Goal: Complete application form: Complete application form

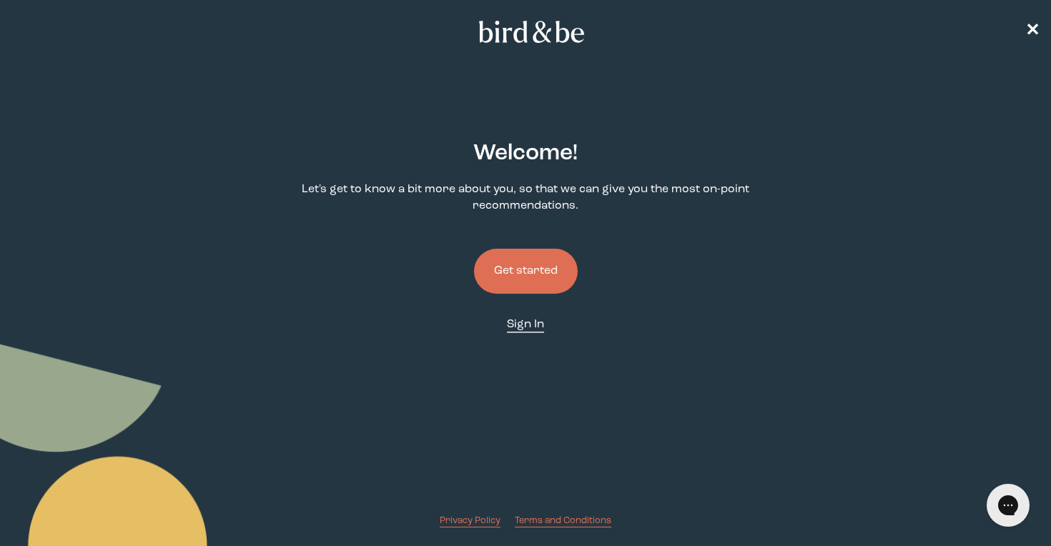
click at [520, 324] on span "Sign In" at bounding box center [525, 324] width 37 height 11
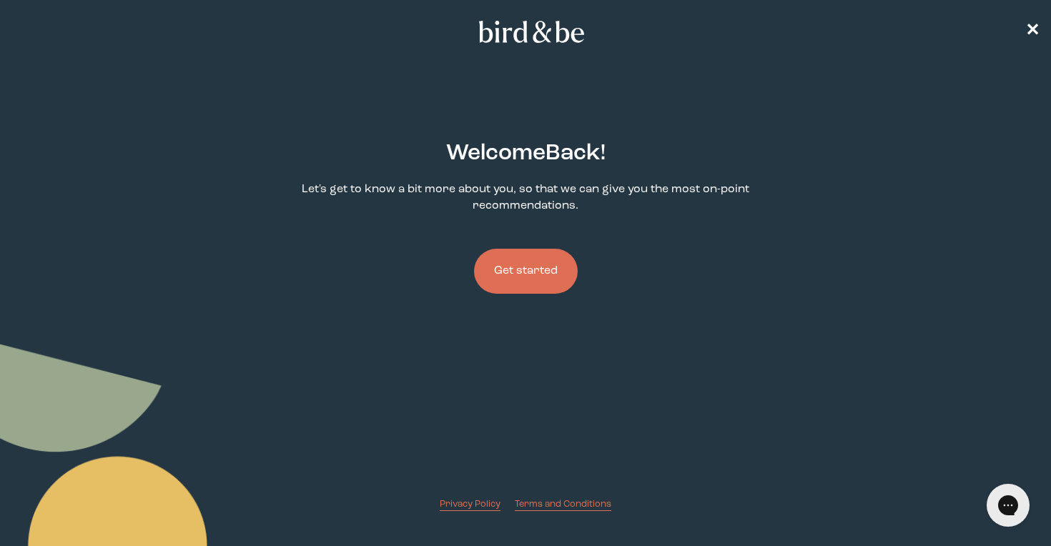
click at [542, 265] on button "Get started" at bounding box center [526, 271] width 104 height 45
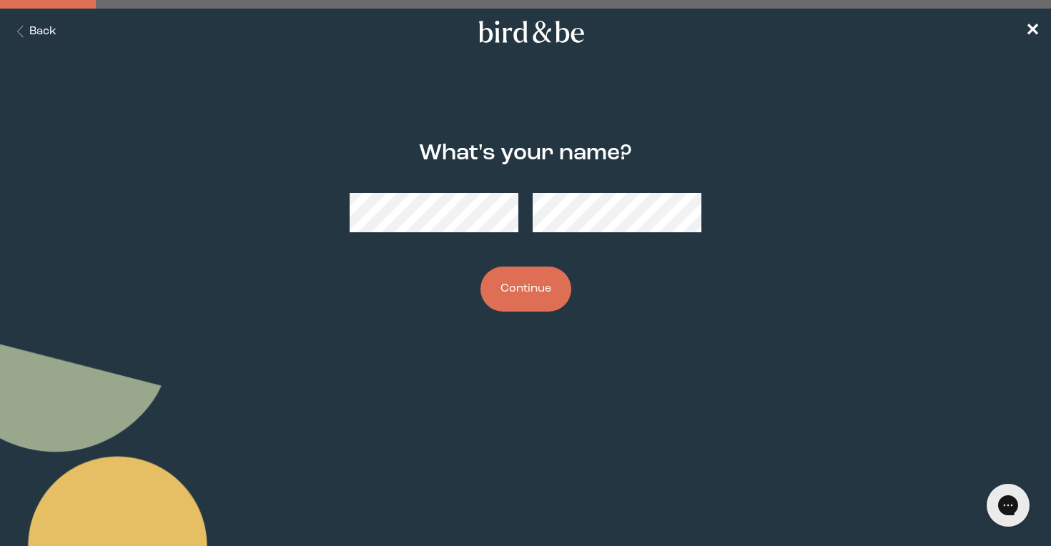
click at [523, 294] on button "Continue" at bounding box center [525, 289] width 91 height 45
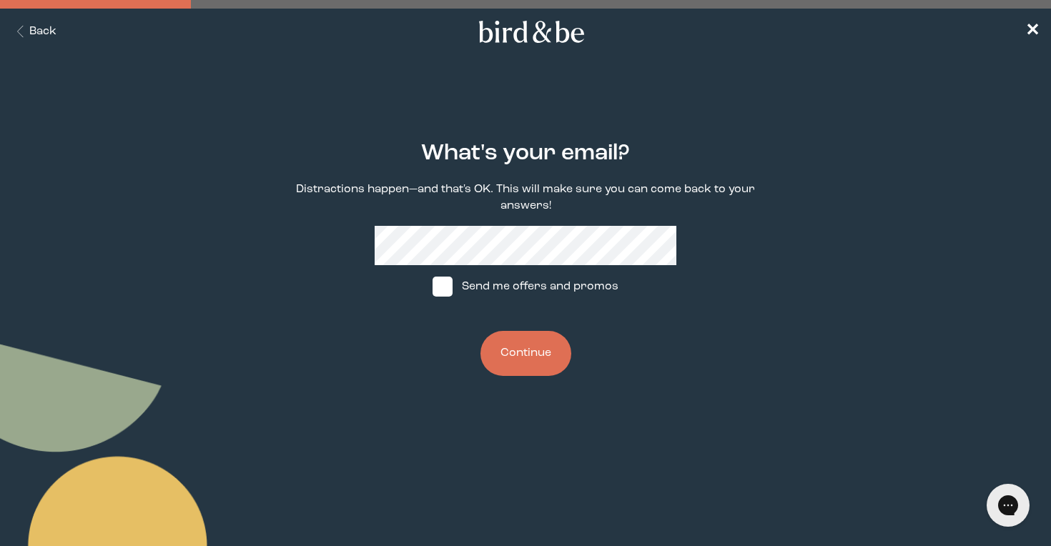
click at [505, 357] on button "Continue" at bounding box center [525, 353] width 91 height 45
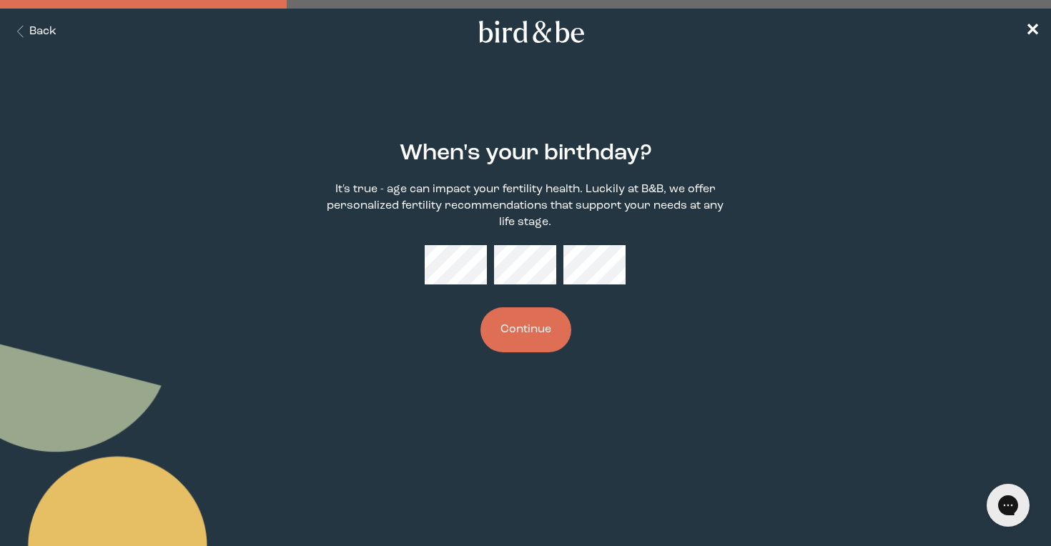
click at [558, 327] on button "Continue" at bounding box center [525, 329] width 91 height 45
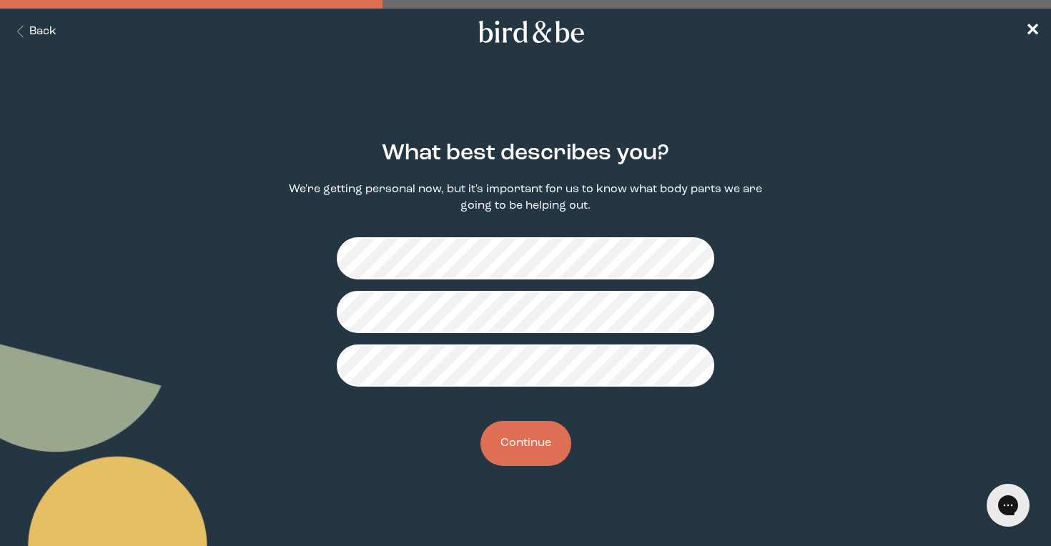
click at [545, 447] on button "Continue" at bounding box center [525, 443] width 91 height 45
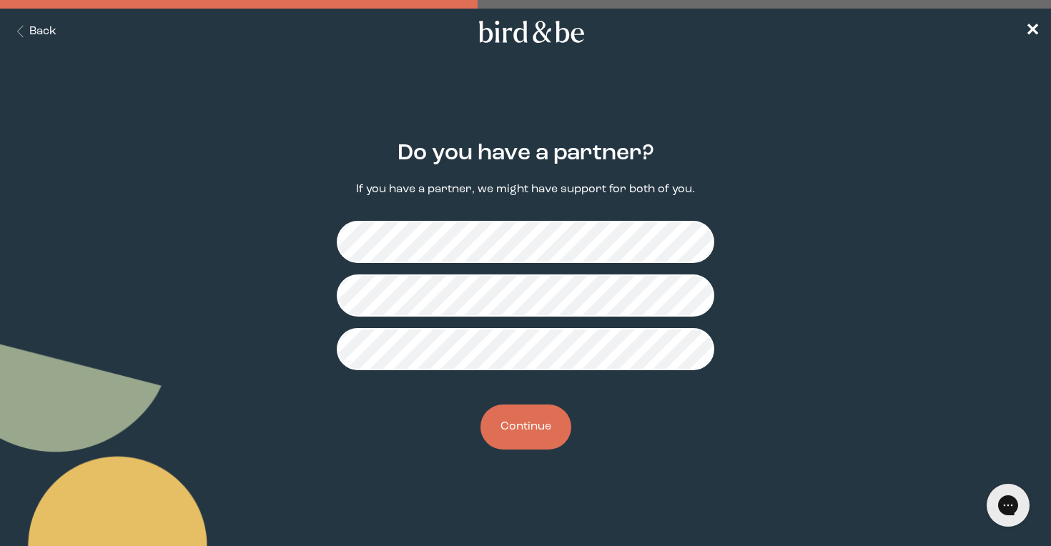
click at [550, 411] on button "Continue" at bounding box center [525, 427] width 91 height 45
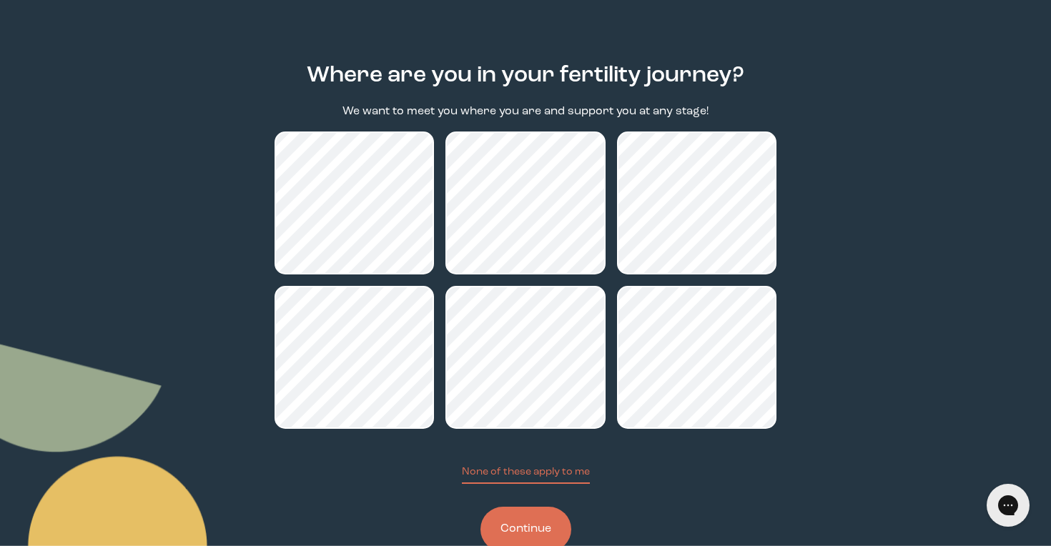
scroll to position [119, 0]
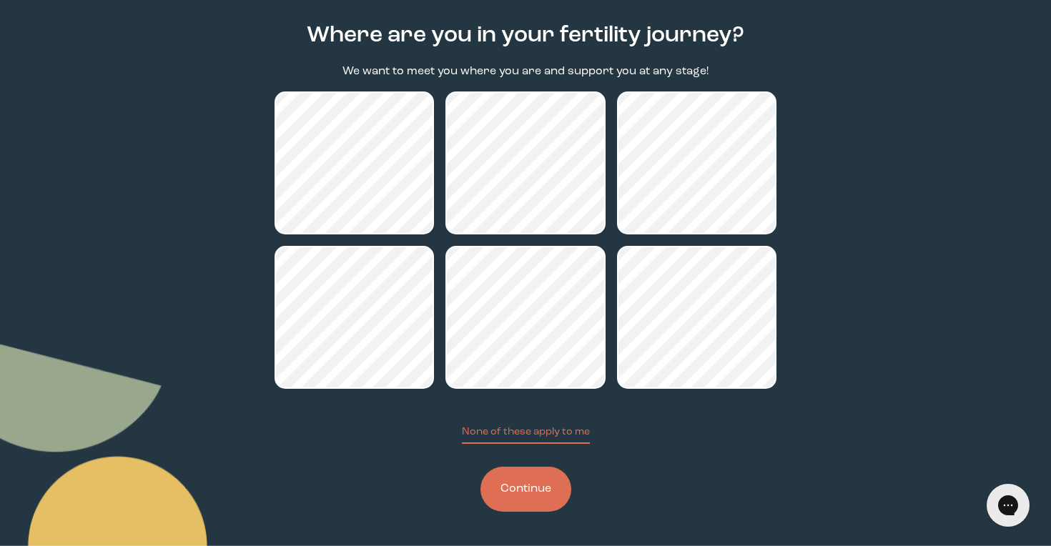
click at [534, 497] on button "Continue" at bounding box center [525, 489] width 91 height 45
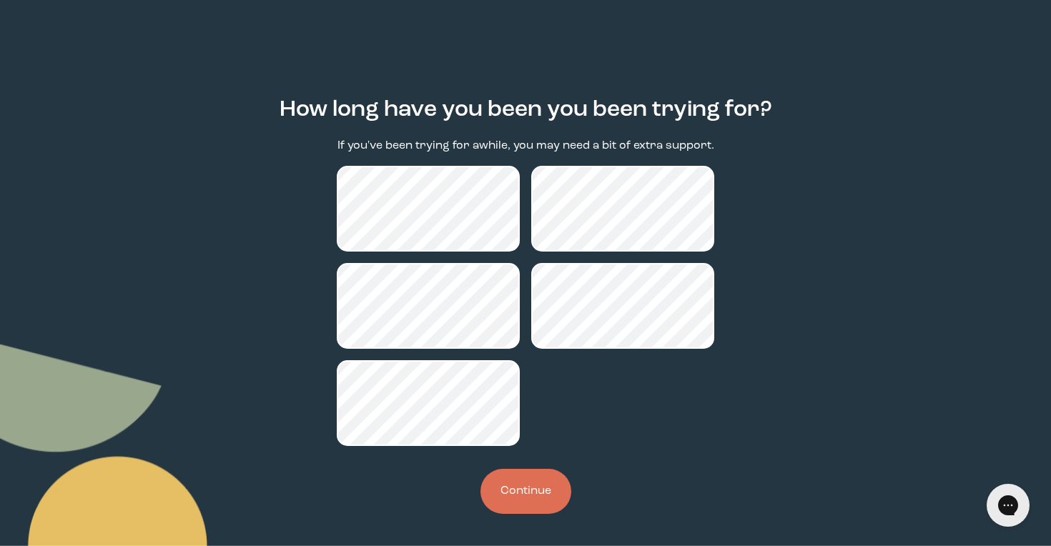
scroll to position [45, 0]
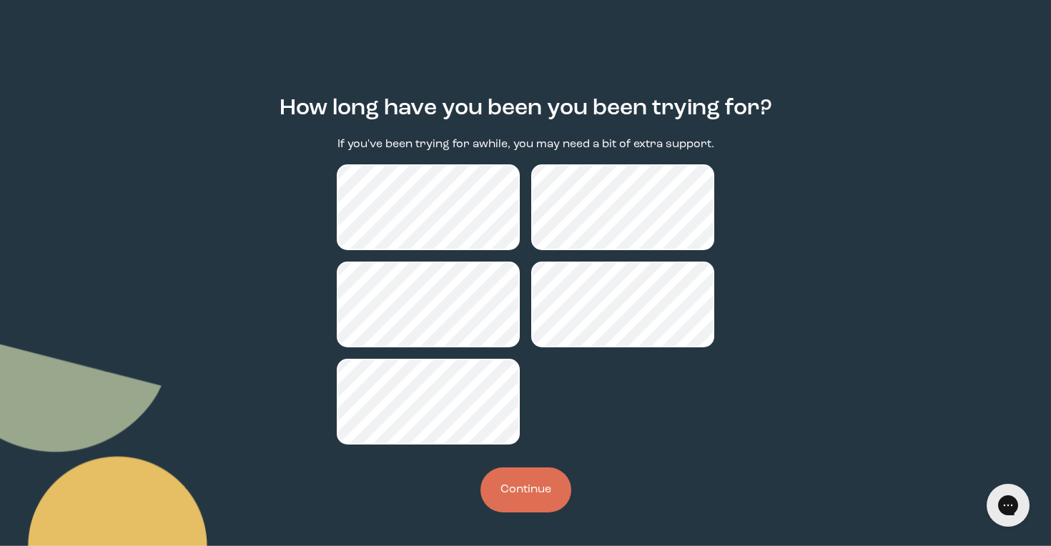
click at [542, 488] on button "Continue" at bounding box center [525, 489] width 91 height 45
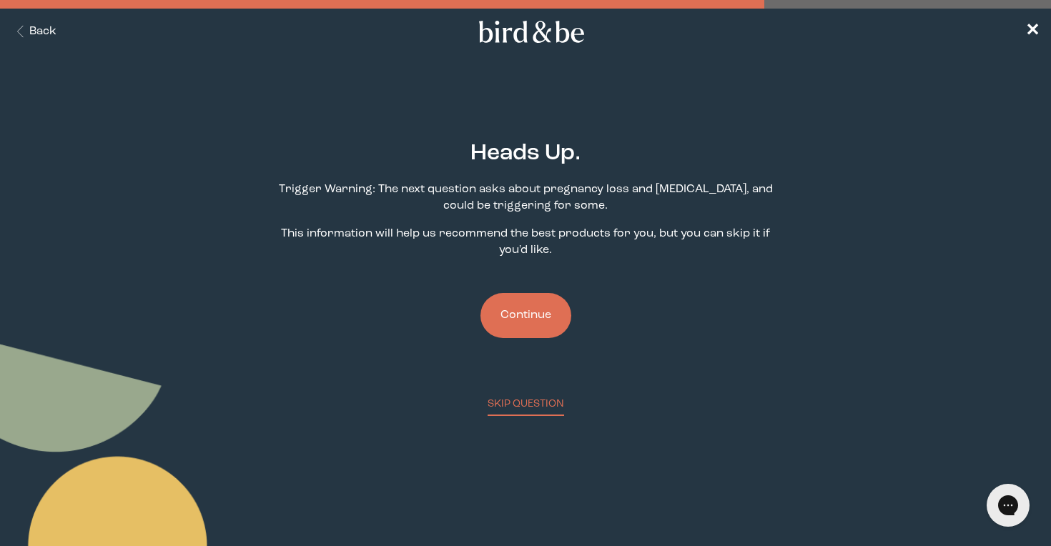
click at [46, 29] on button "Back" at bounding box center [33, 32] width 45 height 16
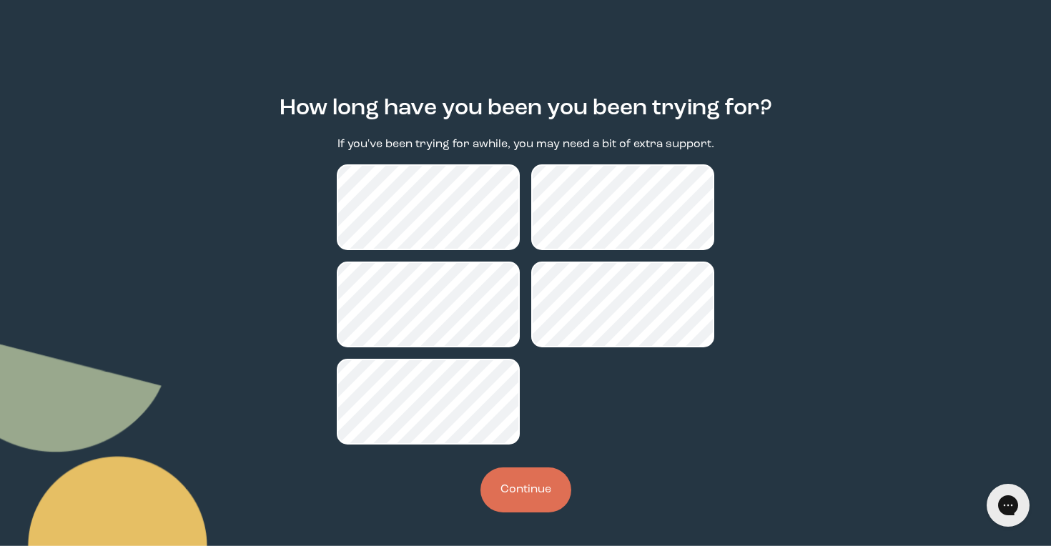
click at [537, 494] on button "Continue" at bounding box center [525, 489] width 91 height 45
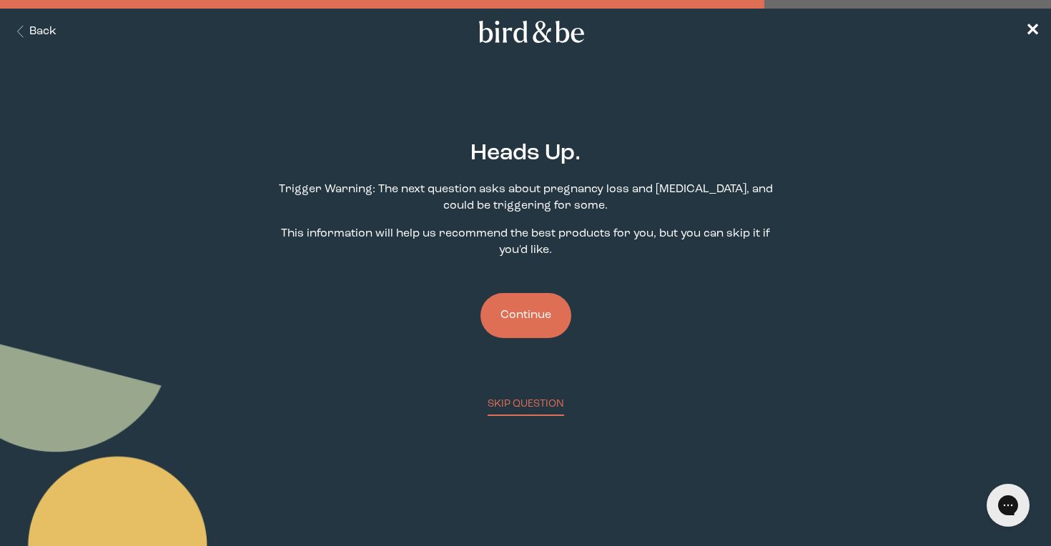
click at [550, 321] on button "Continue" at bounding box center [525, 315] width 91 height 45
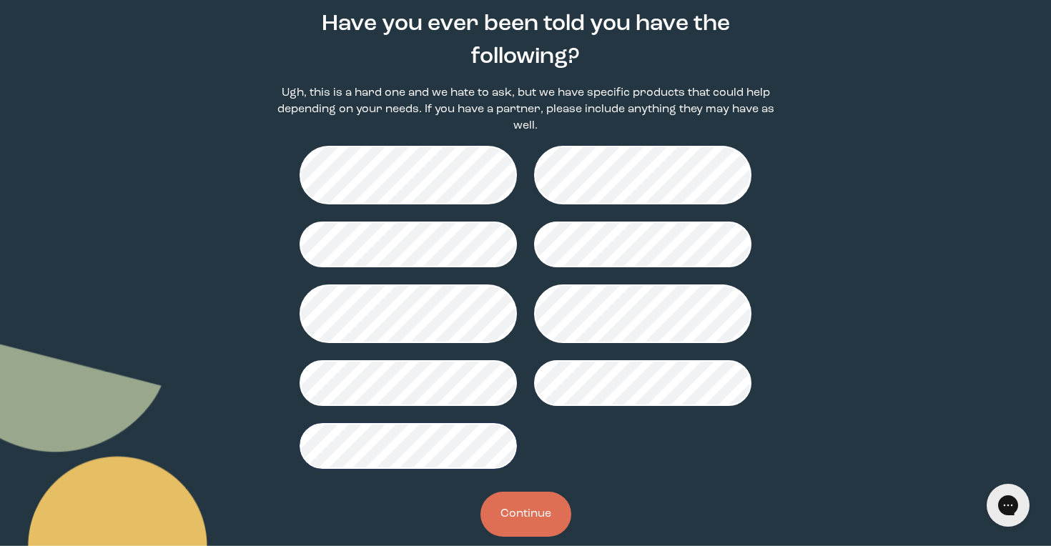
scroll to position [154, 0]
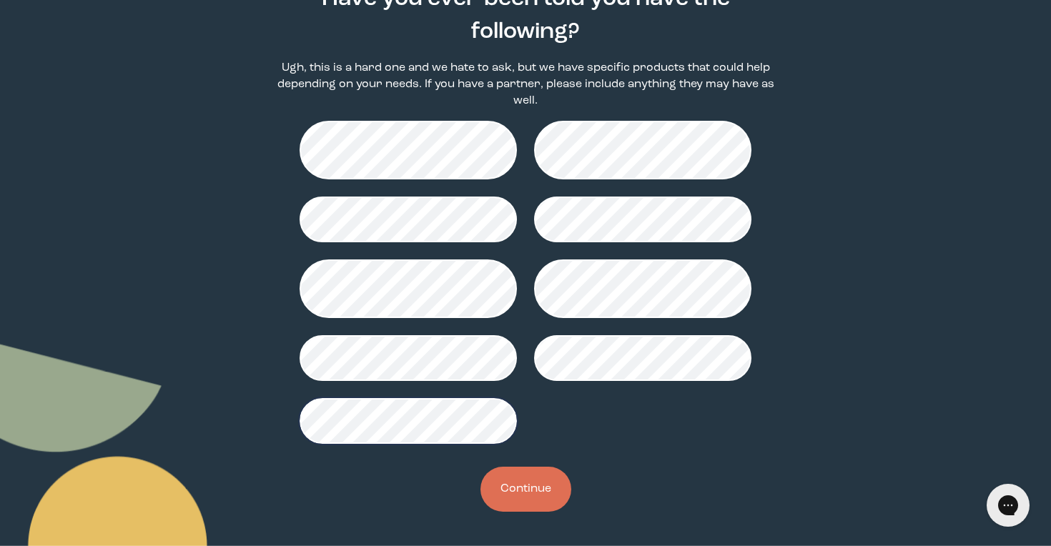
click at [530, 497] on button "Continue" at bounding box center [525, 489] width 91 height 45
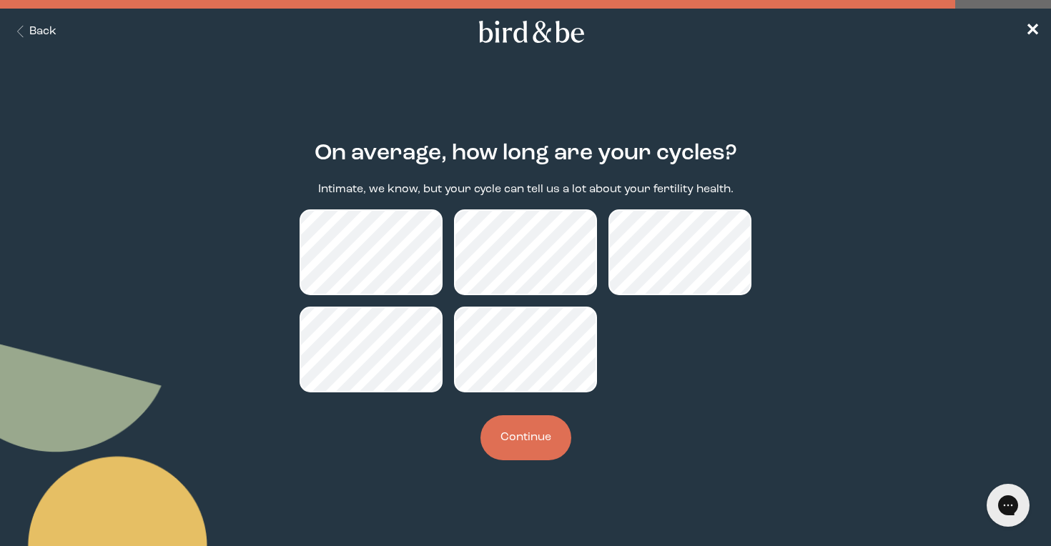
click at [520, 440] on button "Continue" at bounding box center [525, 437] width 91 height 45
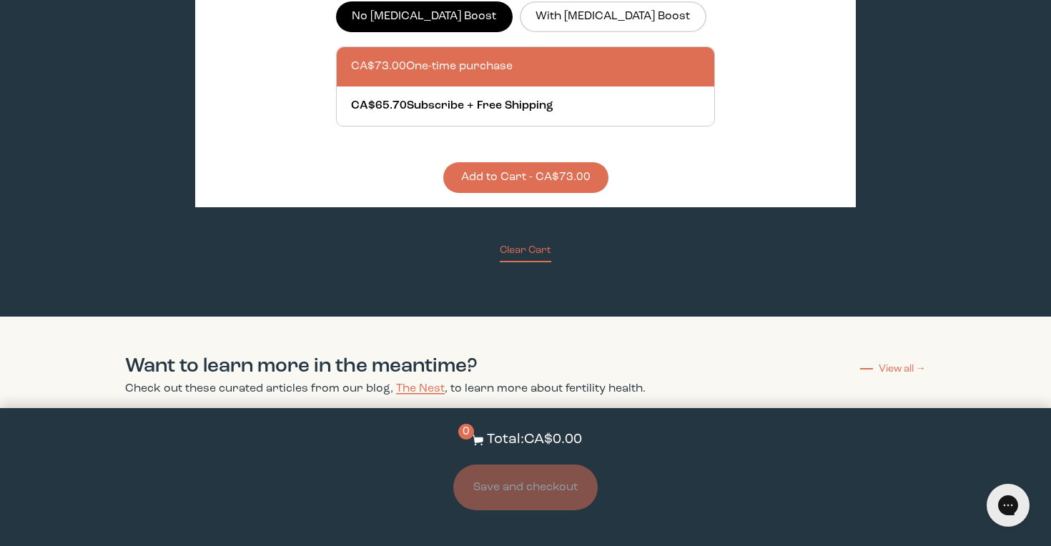
scroll to position [4008, 0]
